Goal: Use online tool/utility: Use online tool/utility

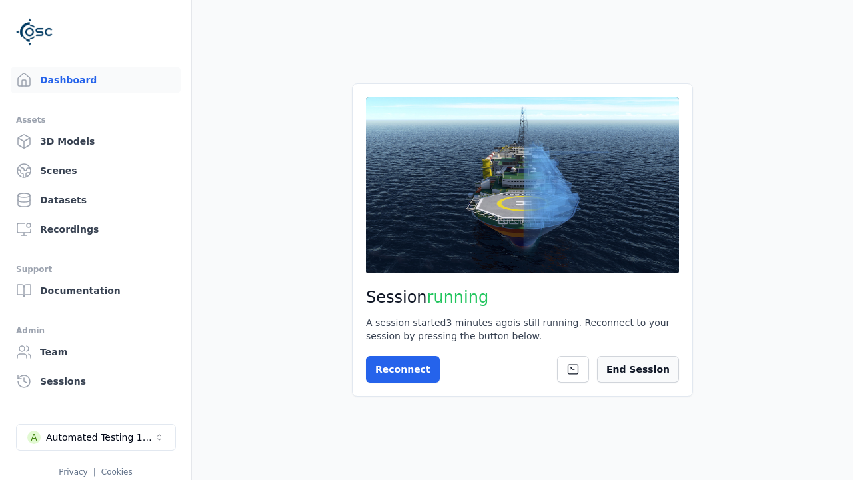
click at [647, 372] on button "End Session" at bounding box center [638, 369] width 82 height 27
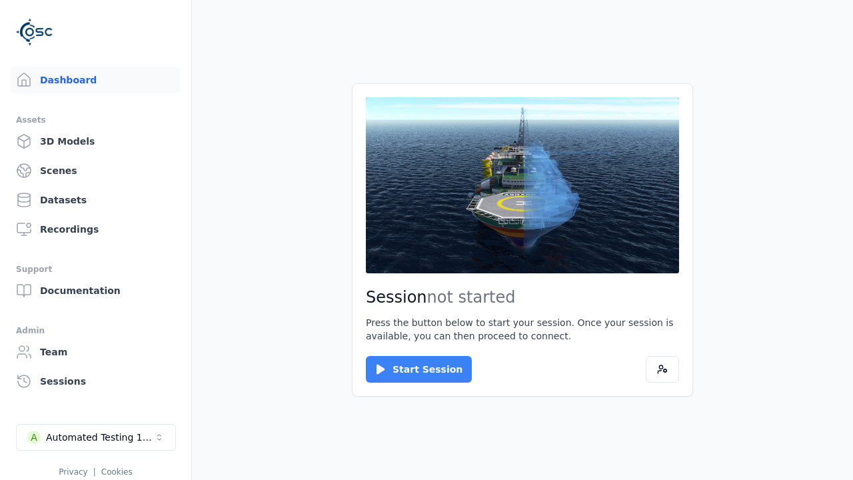
click at [410, 369] on button "Start Session" at bounding box center [419, 369] width 106 height 27
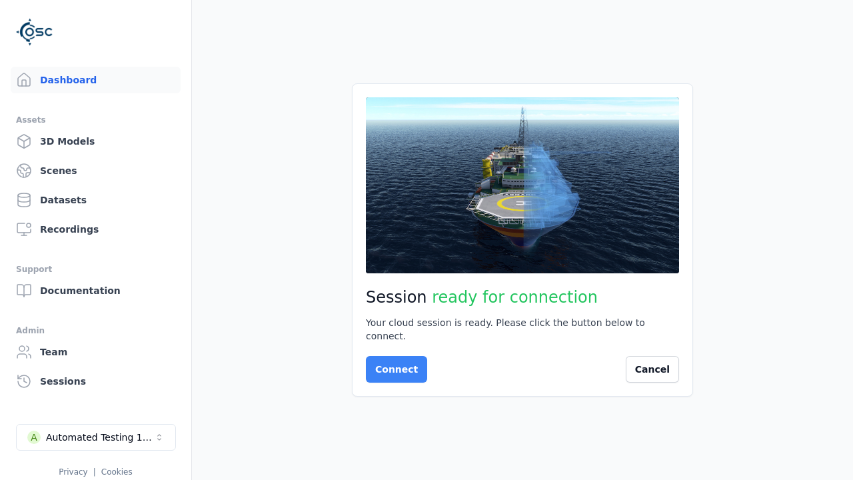
click at [392, 362] on button "Connect" at bounding box center [396, 369] width 61 height 27
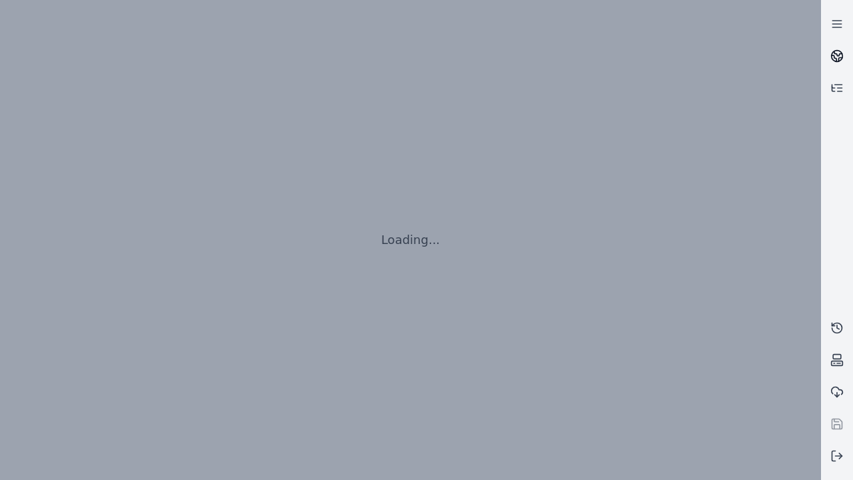
click at [837, 56] on icon at bounding box center [838, 53] width 8 height 5
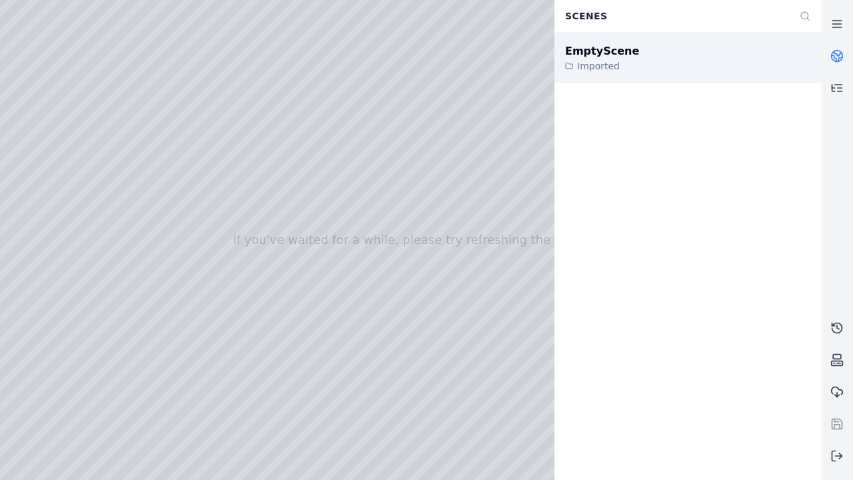
click at [594, 51] on div "EmptyScene" at bounding box center [602, 51] width 74 height 16
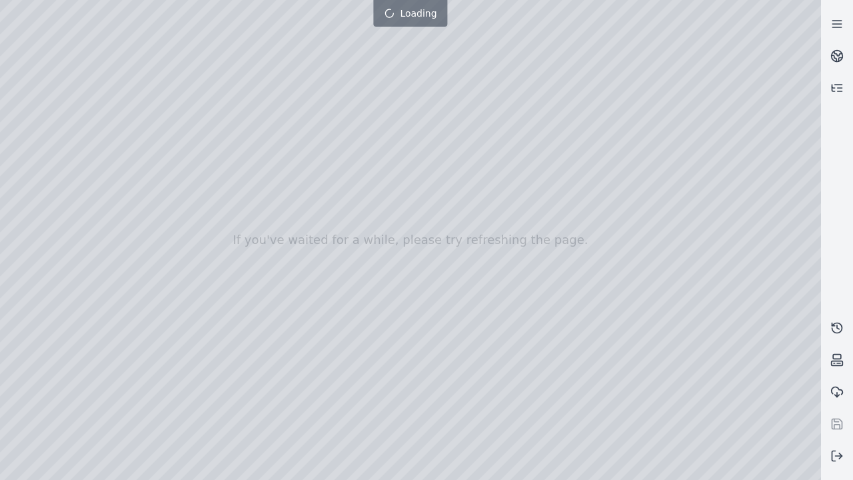
click at [31, 135] on div at bounding box center [410, 240] width 821 height 480
